Goal: Transaction & Acquisition: Purchase product/service

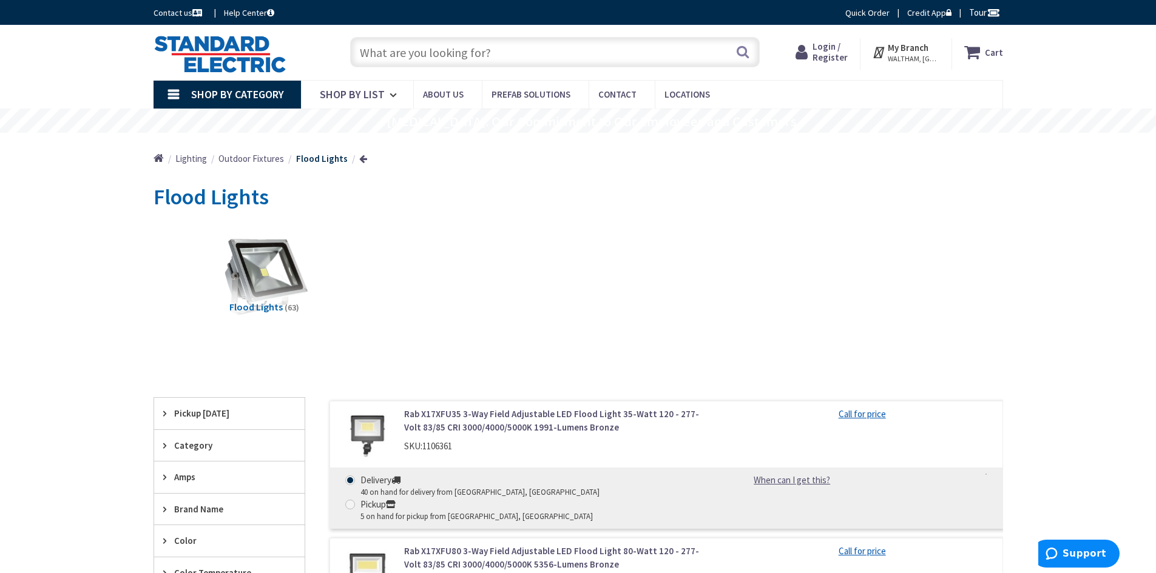
click at [480, 70] on div "Toggle Nav Search Cart My Cart Close" at bounding box center [578, 52] width 868 height 41
click at [459, 55] on input "text" at bounding box center [555, 52] width 410 height 30
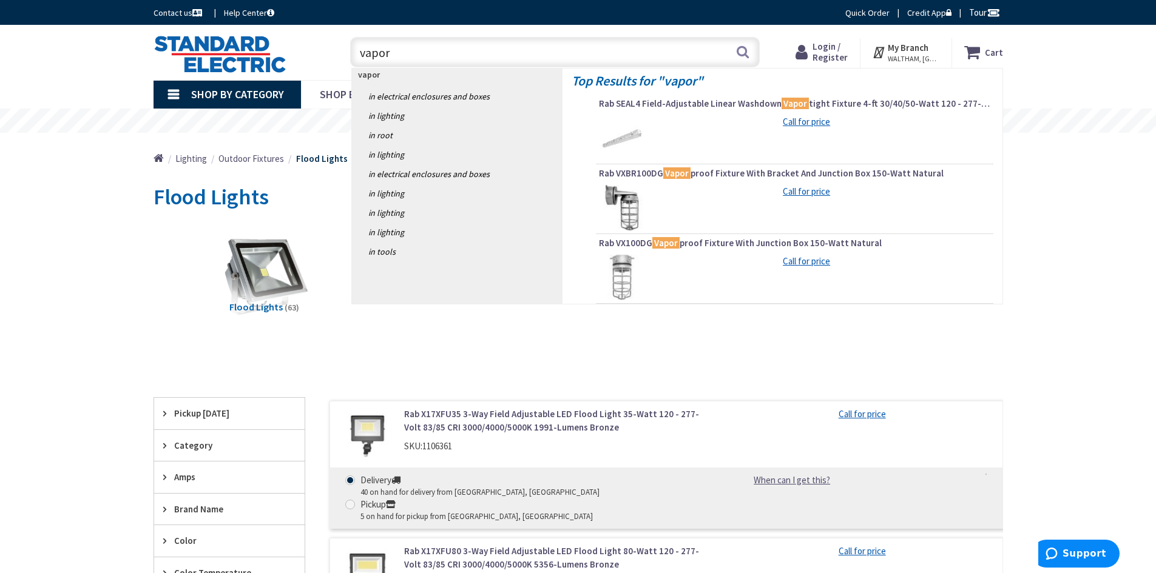
type input "vapor3"
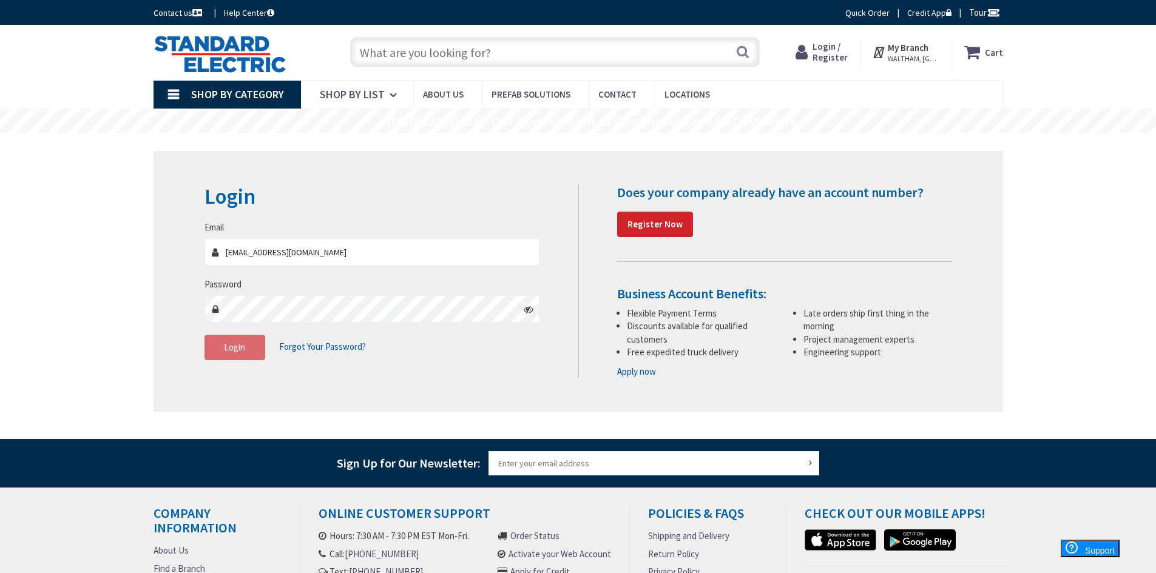
type input "[EMAIL_ADDRESS][DOMAIN_NAME]"
click at [247, 343] on button "Login" at bounding box center [234, 347] width 61 height 25
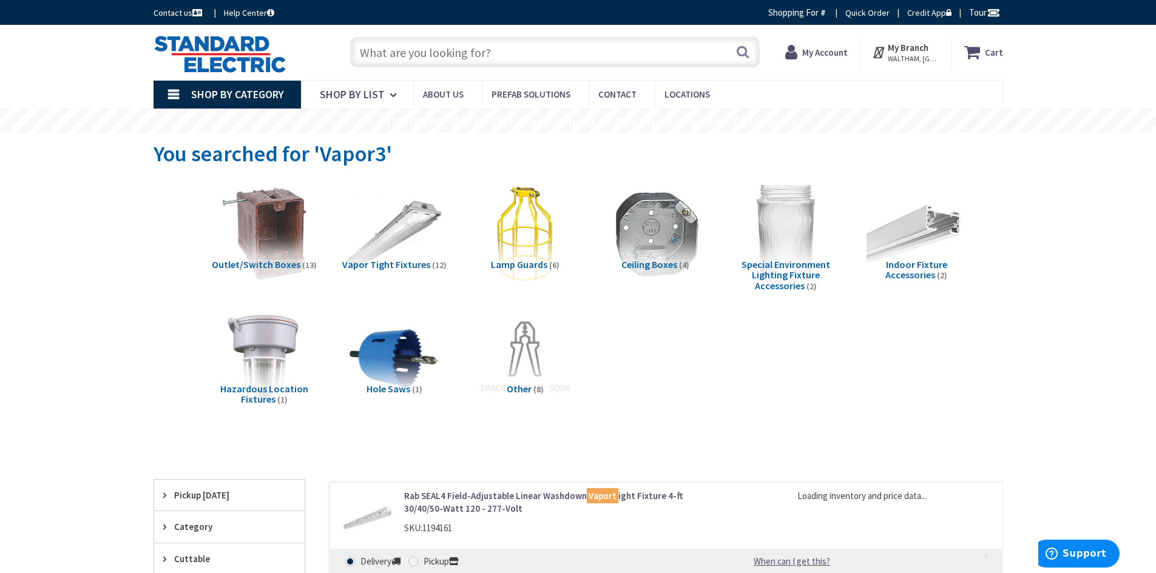
click at [373, 49] on input "text" at bounding box center [555, 52] width 410 height 30
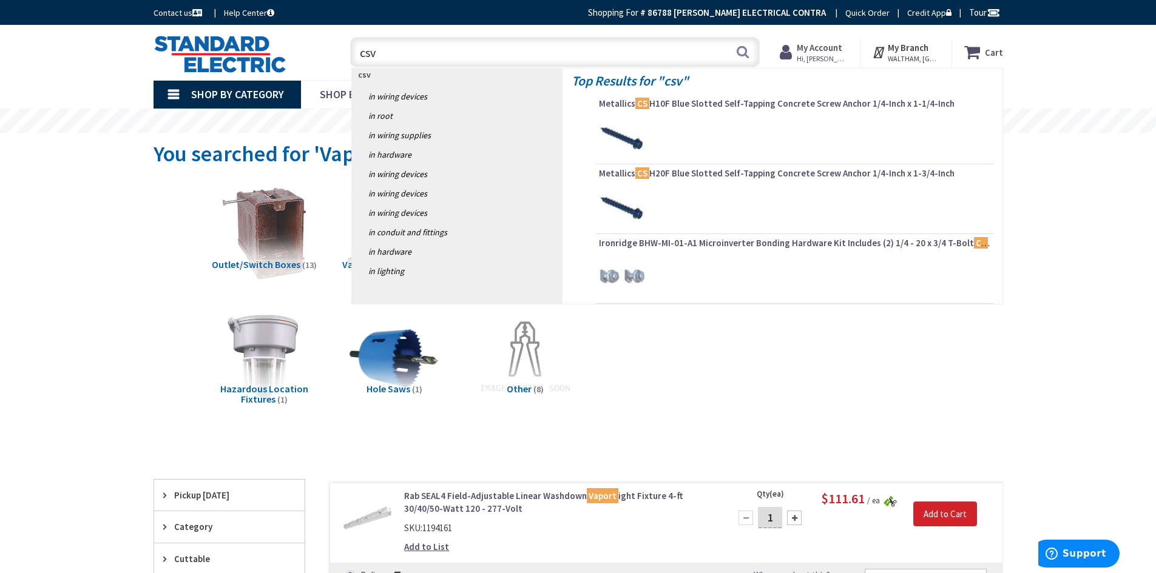
type input "csvt"
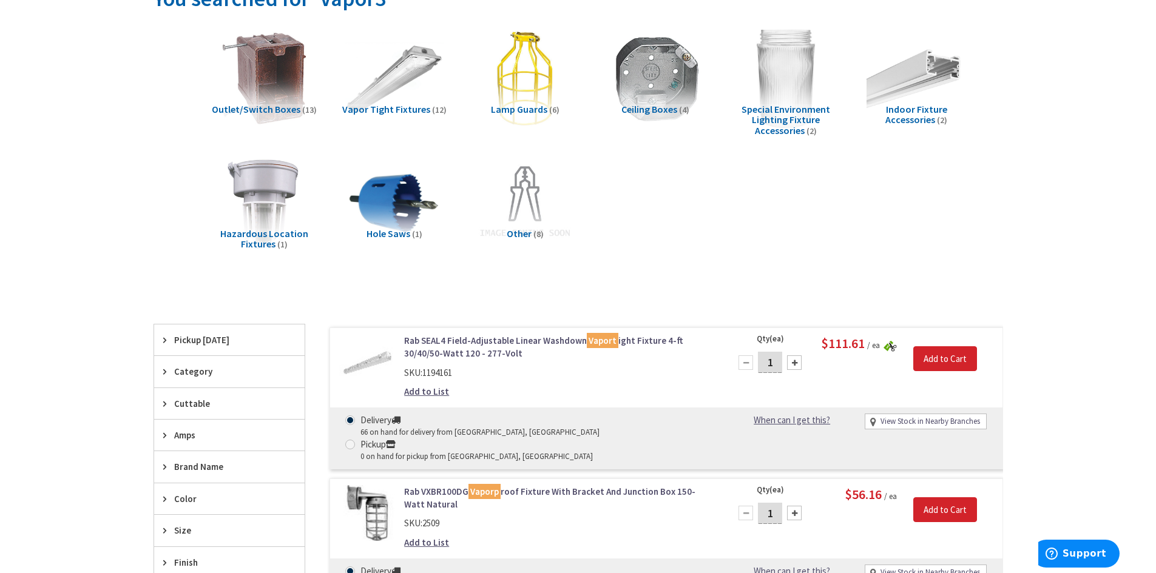
scroll to position [364, 0]
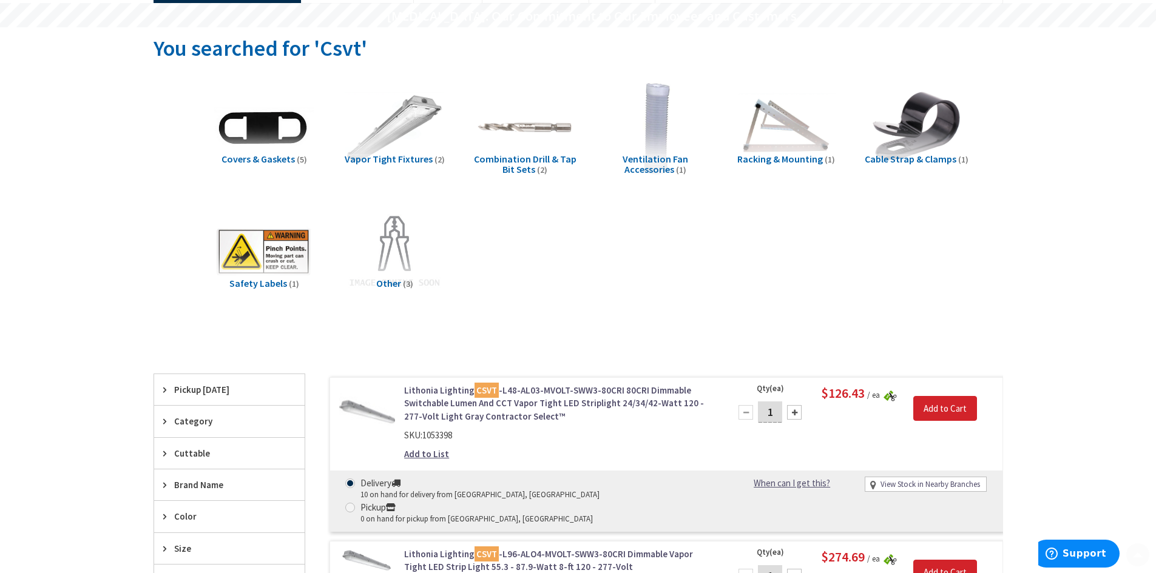
scroll to position [182, 0]
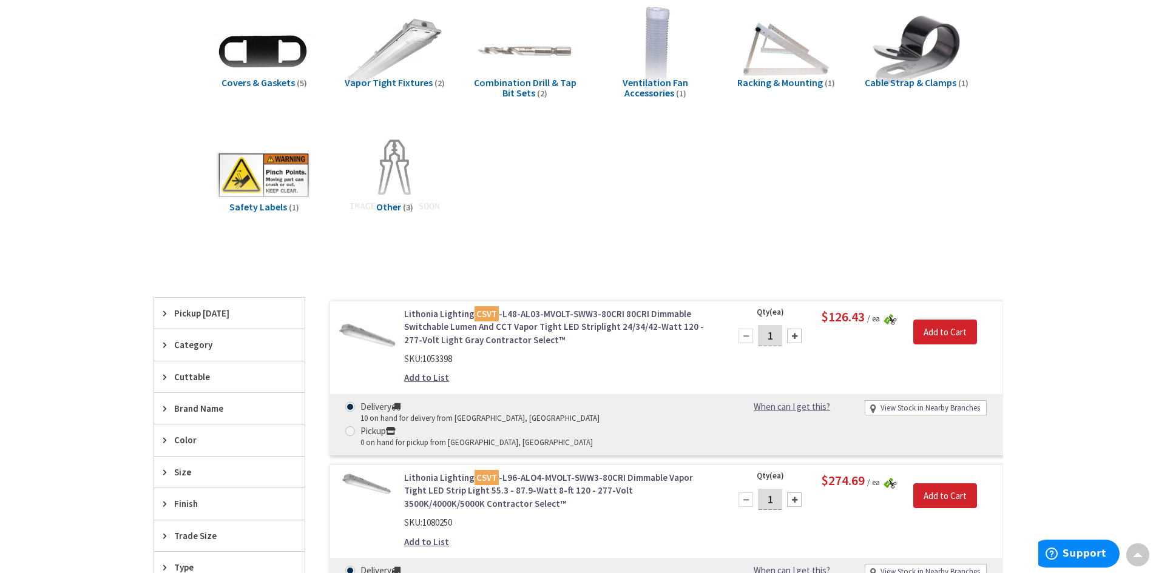
click at [450, 319] on link "Lithonia Lighting CSVT -L48-AL03-MVOLT-SWW3-80CRI 80CRI Dimmable Switchable Lum…" at bounding box center [558, 327] width 309 height 39
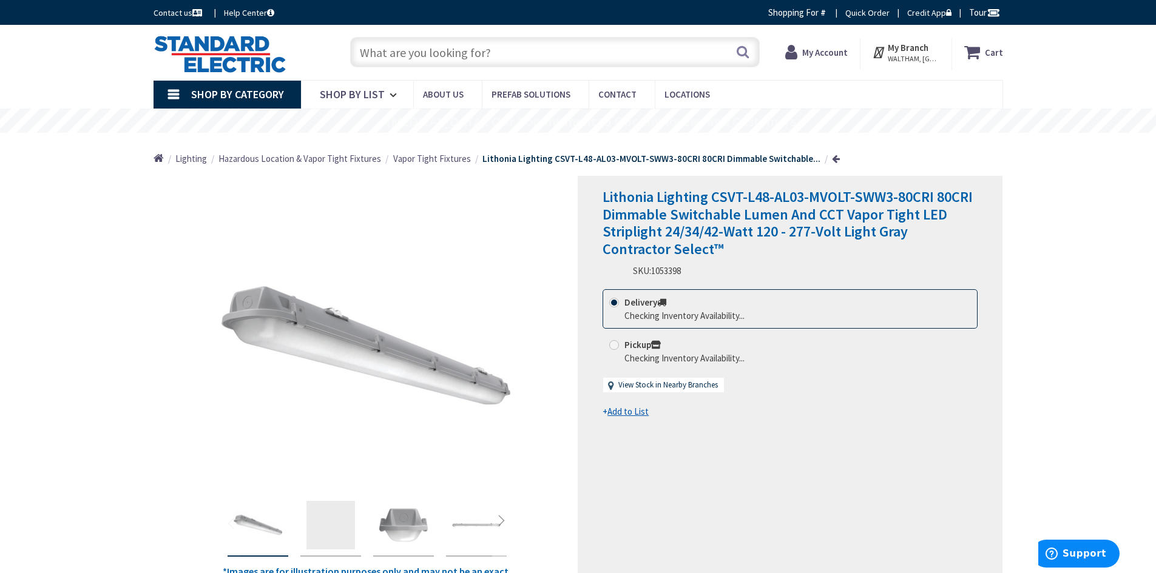
click at [424, 159] on span "Vapor Tight Fixtures" at bounding box center [432, 159] width 78 height 12
